Goal: Task Accomplishment & Management: Use online tool/utility

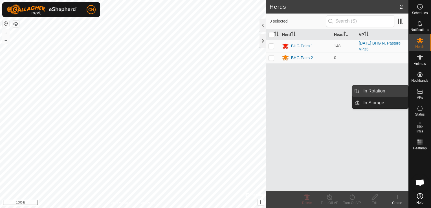
click at [383, 93] on link "In Rotation" at bounding box center [384, 90] width 48 height 11
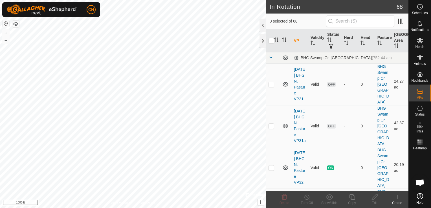
click at [396, 197] on icon at bounding box center [397, 197] width 4 height 0
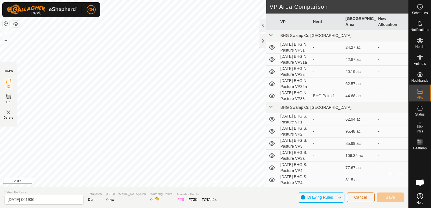
click at [363, 198] on span "Cancel" at bounding box center [360, 197] width 13 height 5
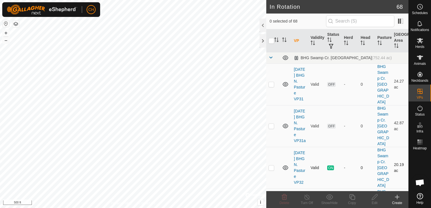
scroll to position [28, 0]
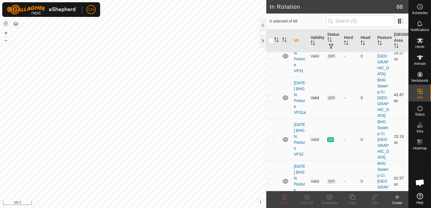
click at [284, 100] on icon at bounding box center [285, 98] width 6 height 5
click at [285, 101] on icon at bounding box center [285, 97] width 7 height 7
click at [285, 143] on icon at bounding box center [285, 139] width 7 height 7
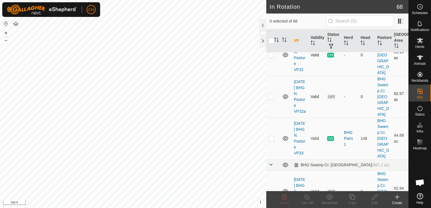
scroll to position [85, 0]
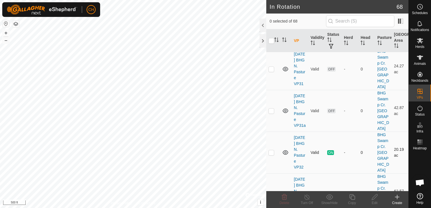
scroll to position [28, 0]
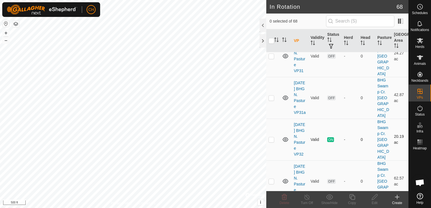
click at [271, 142] on p-checkbox at bounding box center [271, 139] width 6 height 5
checkbox input "true"
click at [306, 197] on icon at bounding box center [306, 197] width 7 height 7
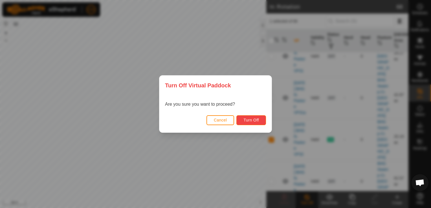
click at [250, 119] on span "Turn Off" at bounding box center [250, 120] width 15 height 5
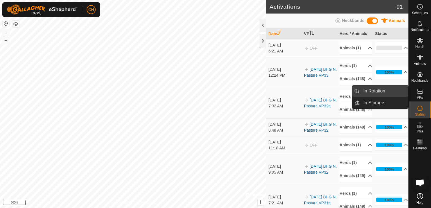
click at [379, 91] on link "In Rotation" at bounding box center [384, 90] width 48 height 11
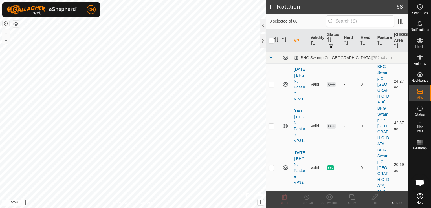
click at [397, 197] on icon at bounding box center [397, 197] width 4 height 0
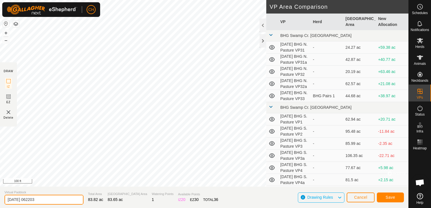
click at [52, 198] on input "2025-10-10 062203" at bounding box center [44, 200] width 79 height 10
type input "[DATE] BHG N. Pasture VP33a"
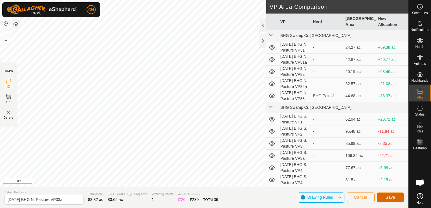
click at [389, 199] on span "Save" at bounding box center [390, 197] width 10 height 5
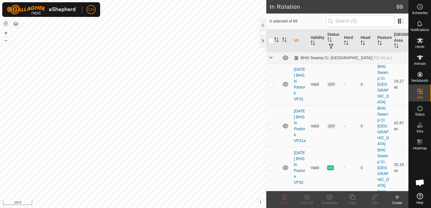
click at [395, 196] on icon at bounding box center [396, 197] width 7 height 7
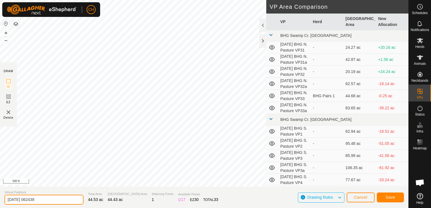
click at [53, 200] on input "2025-10-10 062438" at bounding box center [44, 200] width 79 height 10
type input "2025-10-10 BHG N. Pasture VP34"
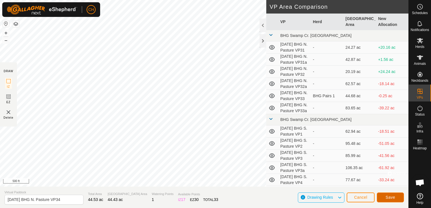
click at [391, 198] on span "Save" at bounding box center [390, 197] width 10 height 5
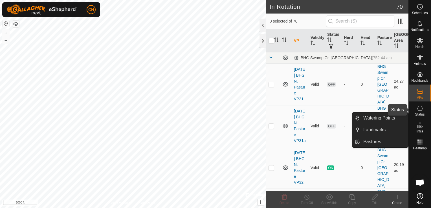
click at [418, 109] on icon at bounding box center [419, 108] width 7 height 7
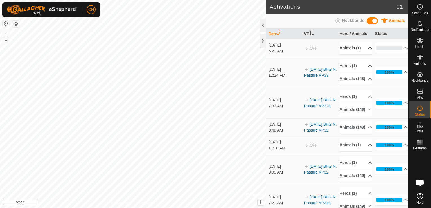
click at [362, 47] on p-accordion-header "Animals (1)" at bounding box center [355, 48] width 33 height 13
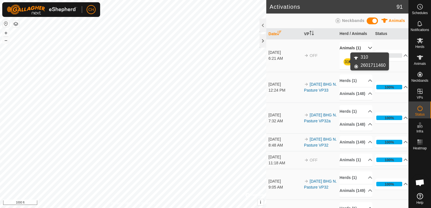
click at [345, 62] on link "310" at bounding box center [347, 61] width 6 height 5
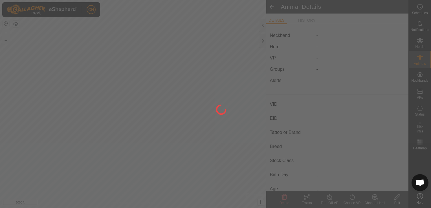
type input "310"
type input "-"
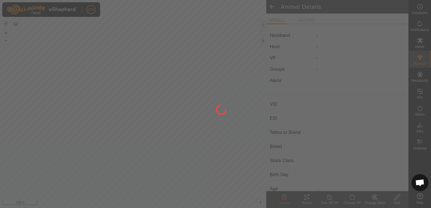
type input "0 kg"
type input "-"
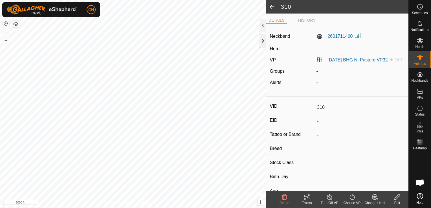
click at [272, 7] on span at bounding box center [271, 7] width 11 height 14
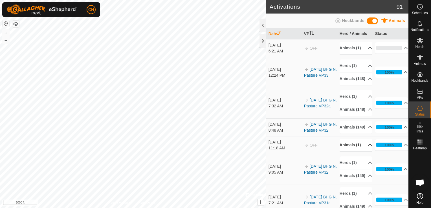
click at [365, 151] on p-accordion-header "Animals (1)" at bounding box center [355, 145] width 33 height 13
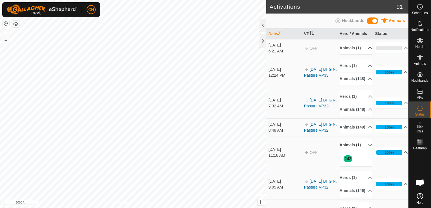
click at [364, 151] on p-accordion-header "Animals (1)" at bounding box center [355, 145] width 33 height 13
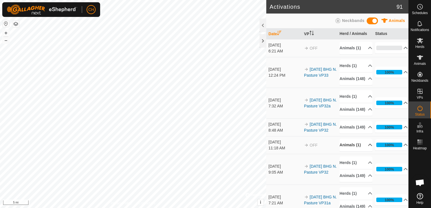
click at [279, 123] on div "Activations 91 Animals Neckbands Date VP Herd / Animals Status Oct 10, 2025 6:2…" at bounding box center [204, 104] width 408 height 208
click at [419, 44] on icon at bounding box center [419, 40] width 7 height 7
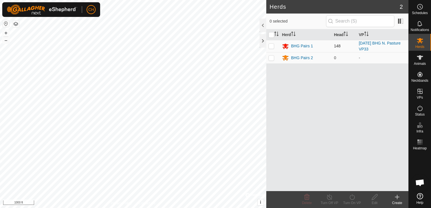
click at [271, 46] on p-checkbox at bounding box center [271, 46] width 6 height 5
checkbox input "true"
click at [353, 198] on icon at bounding box center [351, 197] width 7 height 7
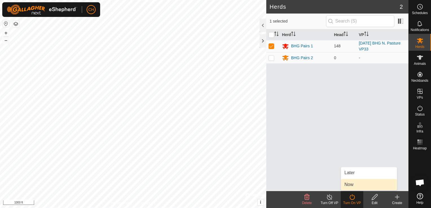
click at [351, 183] on link "Now" at bounding box center [369, 184] width 56 height 11
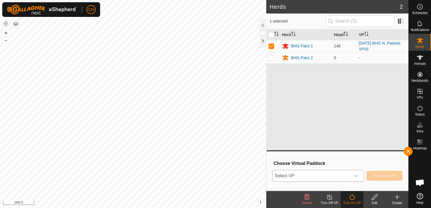
click at [358, 176] on icon "dropdown trigger" at bounding box center [355, 176] width 5 height 5
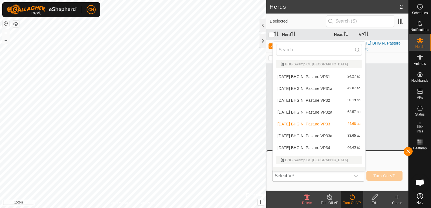
scroll to position [7, 0]
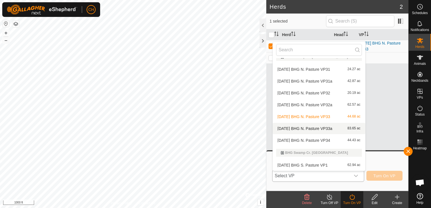
click at [334, 129] on li "2025-10-10 BHG N. Pasture VP33a 83.65 ac" at bounding box center [318, 128] width 92 height 11
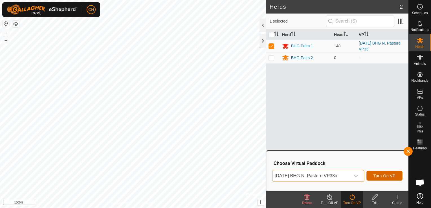
click at [392, 176] on span "Turn On VP" at bounding box center [384, 176] width 22 height 5
